Goal: Find specific page/section: Find specific page/section

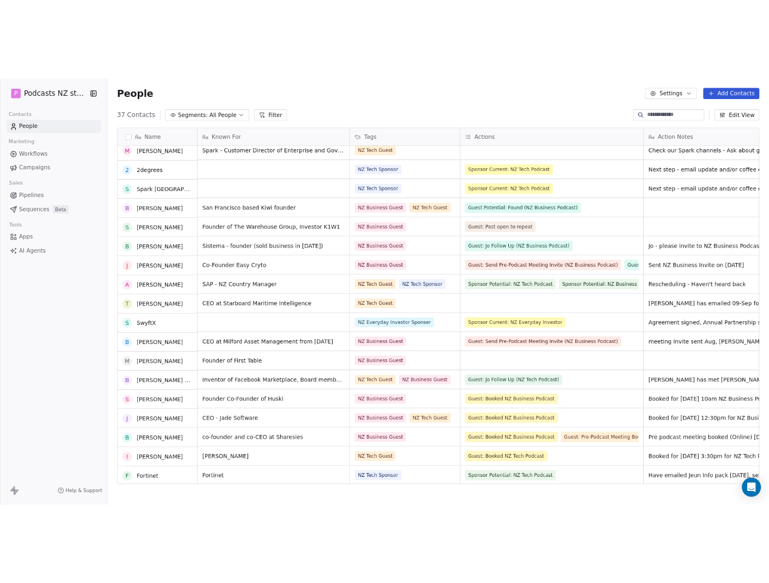
scroll to position [302, 0]
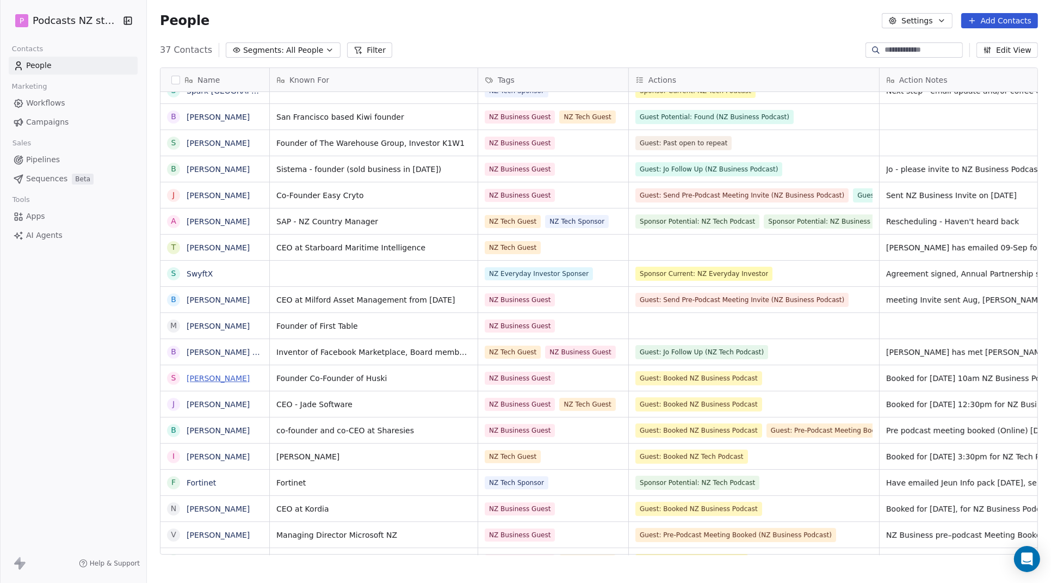
click at [214, 378] on link "[PERSON_NAME]" at bounding box center [218, 378] width 63 height 9
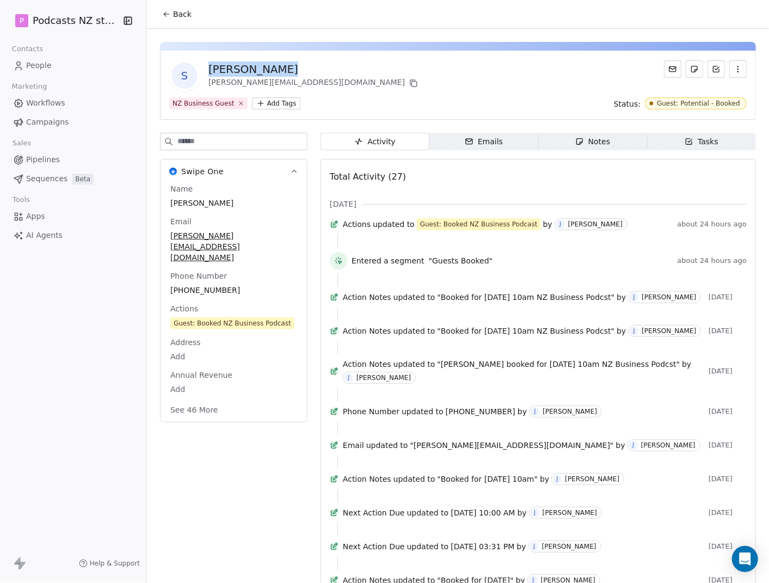
drag, startPoint x: 284, startPoint y: 69, endPoint x: 210, endPoint y: 67, distance: 74.0
click at [210, 67] on div "[PERSON_NAME]" at bounding box center [314, 68] width 212 height 15
copy div "[PERSON_NAME]"
click at [591, 143] on div "Notes" at bounding box center [592, 141] width 35 height 11
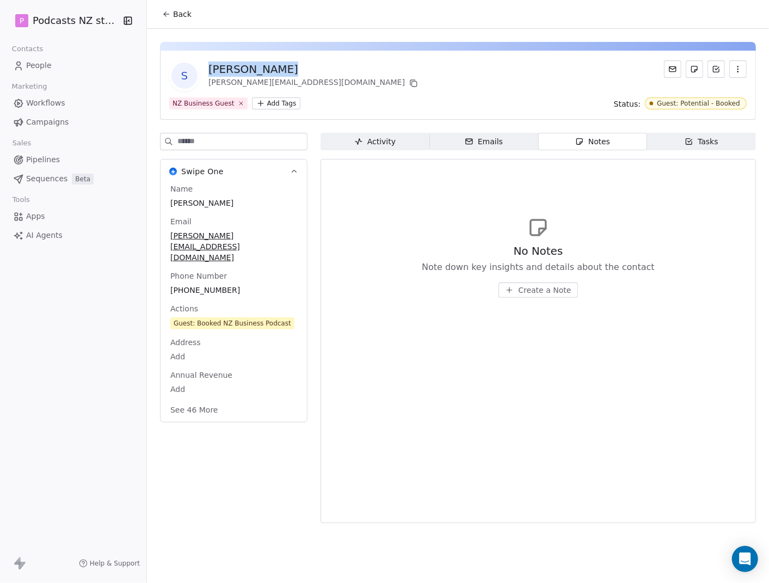
click at [378, 147] on span "Activity Activity" at bounding box center [374, 141] width 109 height 17
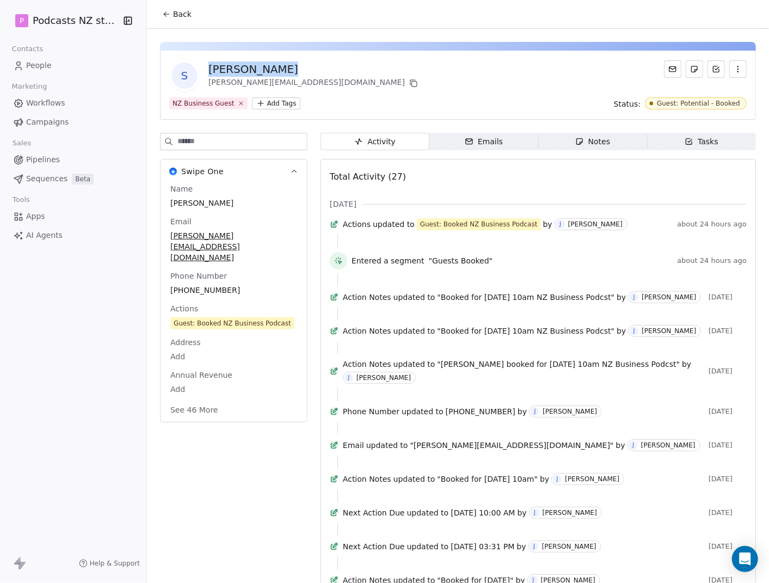
click at [41, 62] on span "People" at bounding box center [39, 65] width 26 height 11
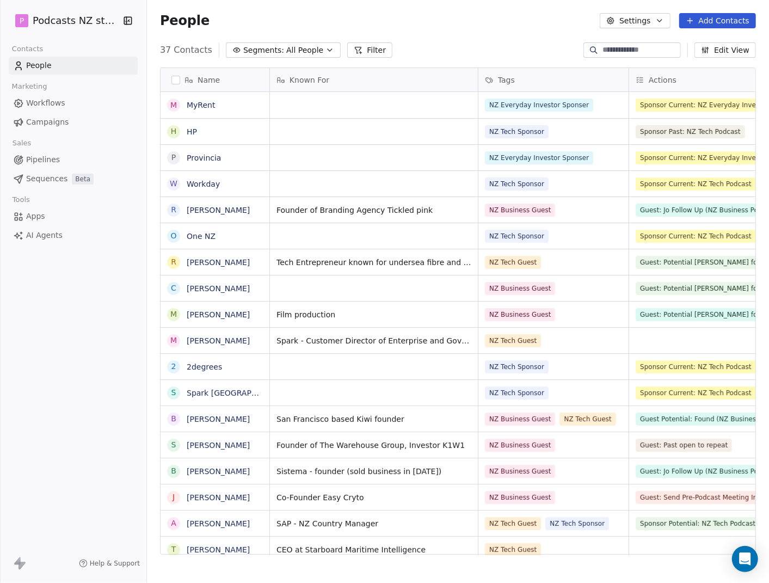
scroll to position [504, 613]
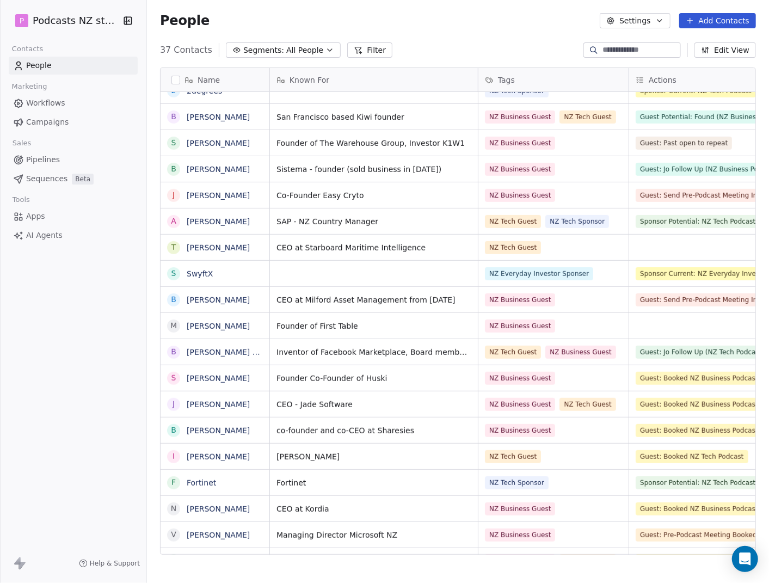
click at [325, 47] on icon "button" at bounding box center [329, 50] width 9 height 9
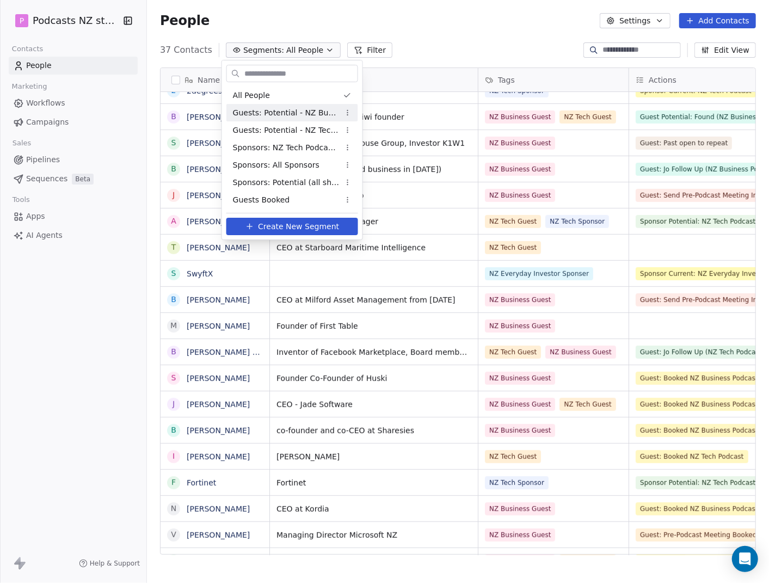
click at [301, 113] on span "Guests: Potential - NZ Business Podcast" at bounding box center [286, 112] width 107 height 11
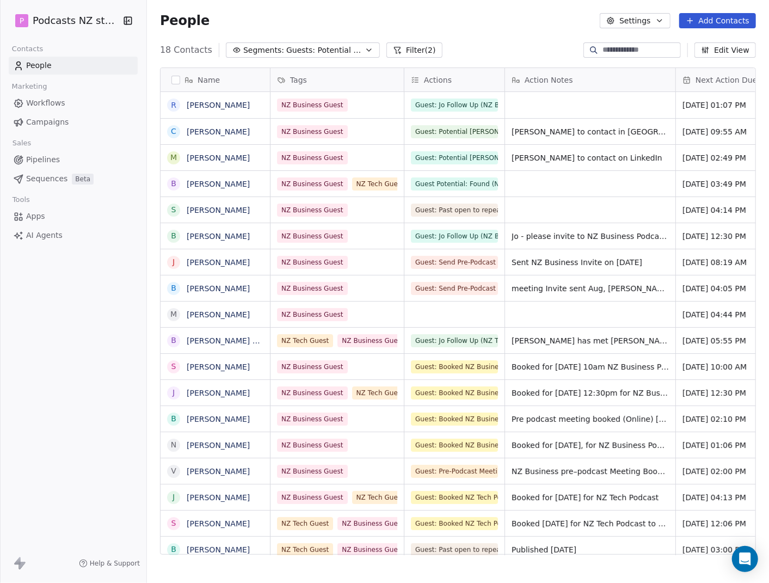
click at [358, 42] on button "Segments: Guests: Potential - NZ Business Podcast" at bounding box center [303, 49] width 154 height 15
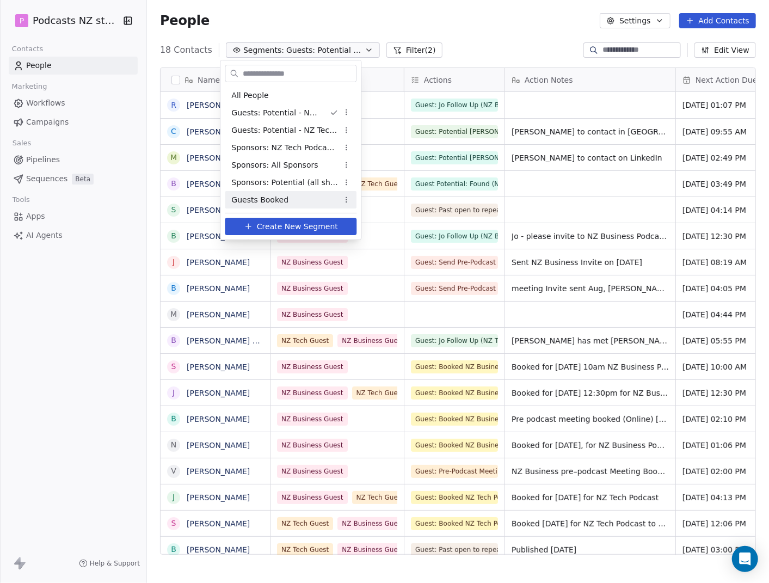
click at [301, 195] on div "Guests Booked" at bounding box center [291, 199] width 132 height 17
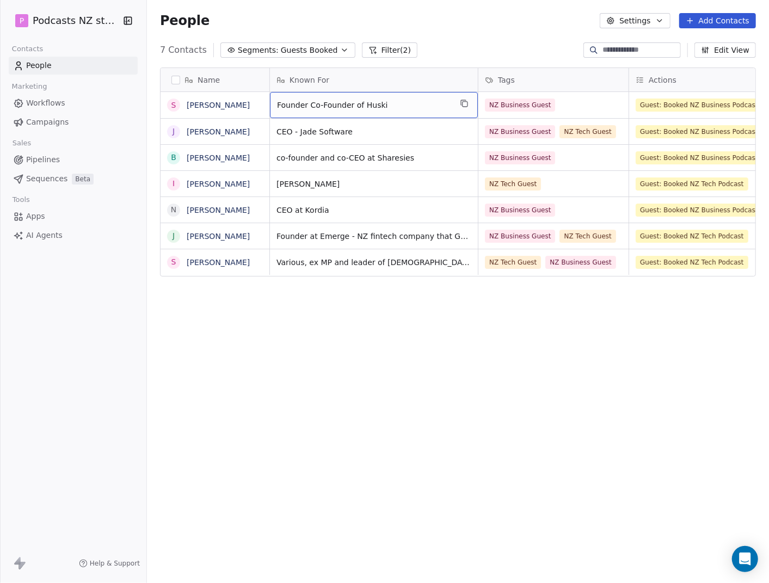
drag, startPoint x: 403, startPoint y: 104, endPoint x: 277, endPoint y: 100, distance: 125.7
drag, startPoint x: 399, startPoint y: 105, endPoint x: 286, endPoint y: 102, distance: 113.7
click at [286, 102] on span "Founder Co-Founder of Huski" at bounding box center [364, 105] width 174 height 11
click at [287, 102] on span "Founder Co-Founder of Huski" at bounding box center [364, 105] width 174 height 11
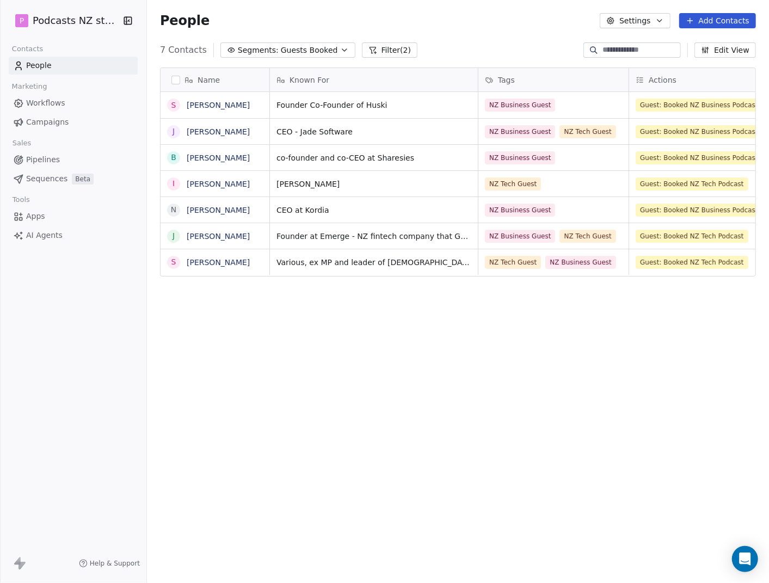
click at [277, 447] on html "P Podcasts NZ studio Contacts People Marketing Workflows Campaigns Sales Pipeli…" at bounding box center [384, 291] width 769 height 583
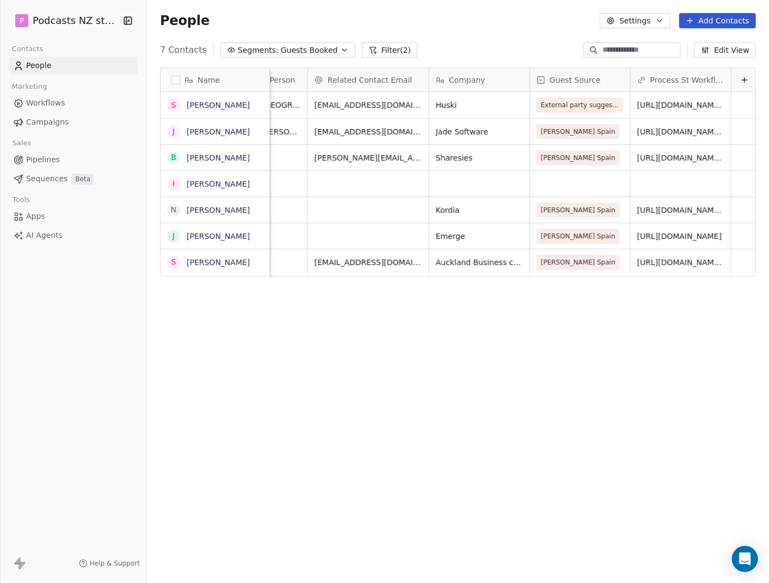
scroll to position [9, 1083]
click at [674, 98] on link "[URL][DOMAIN_NAME][PERSON_NAME]" at bounding box center [677, 108] width 85 height 20
